Goal: Find specific page/section

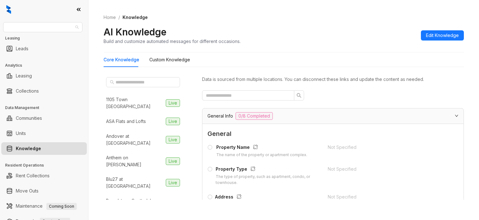
click at [61, 25] on span "[GEOGRAPHIC_DATA]" at bounding box center [43, 26] width 72 height 9
type input "****"
click at [68, 40] on div "Charney" at bounding box center [42, 39] width 69 height 7
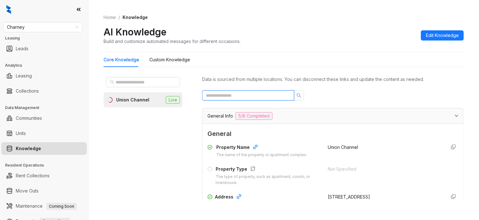
click at [270, 94] on input "text" at bounding box center [245, 95] width 79 height 7
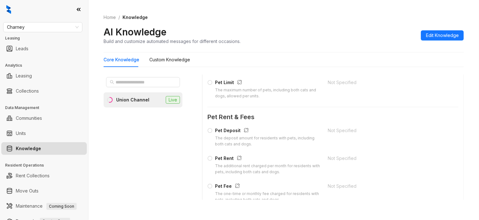
scroll to position [124, 0]
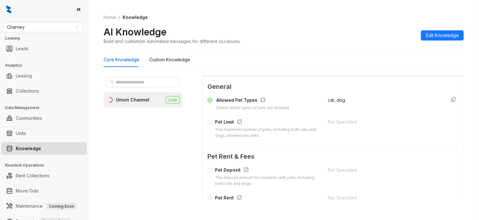
type input "***"
click at [331, 101] on span "cat, dog" at bounding box center [335, 99] width 17 height 5
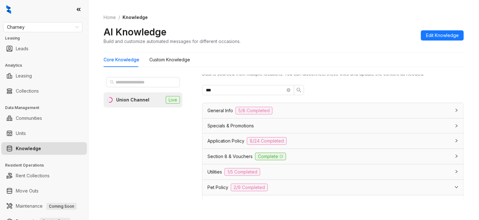
scroll to position [0, 0]
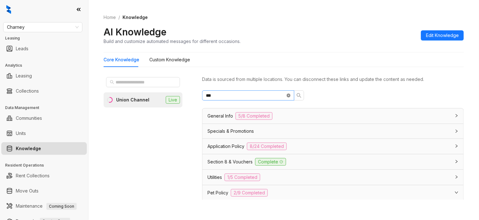
click at [288, 97] on icon "close-circle" at bounding box center [288, 95] width 4 height 4
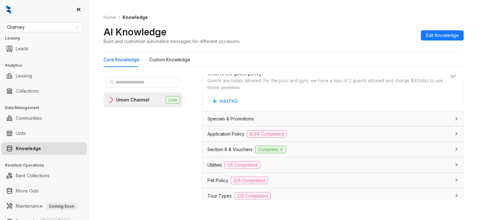
scroll to position [513, 0]
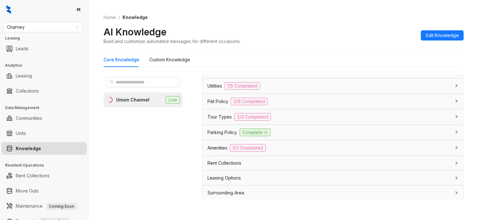
click at [269, 102] on div "Pet Policy 2/9 Completed" at bounding box center [328, 101] width 243 height 8
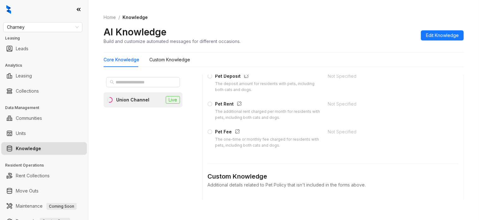
scroll to position [789, 0]
